Goal: Task Accomplishment & Management: Manage account settings

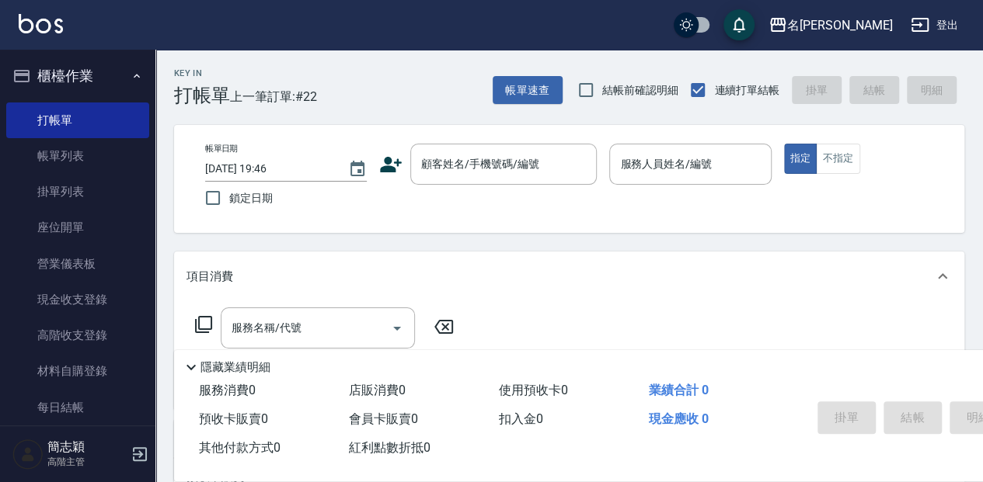
drag, startPoint x: 884, startPoint y: 307, endPoint x: 881, endPoint y: 346, distance: 39.0
click at [884, 307] on div "服務名稱/代號 服務名稱/代號" at bounding box center [569, 354] width 790 height 107
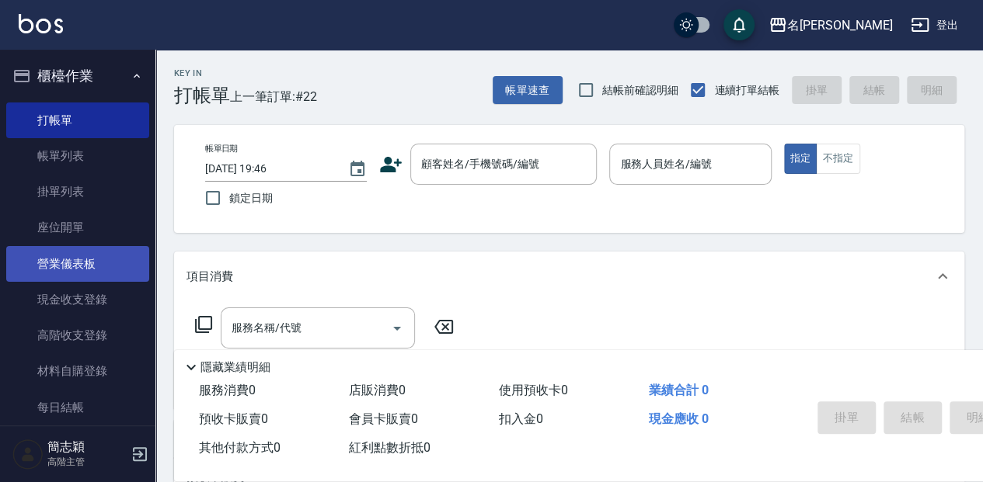
scroll to position [51, 0]
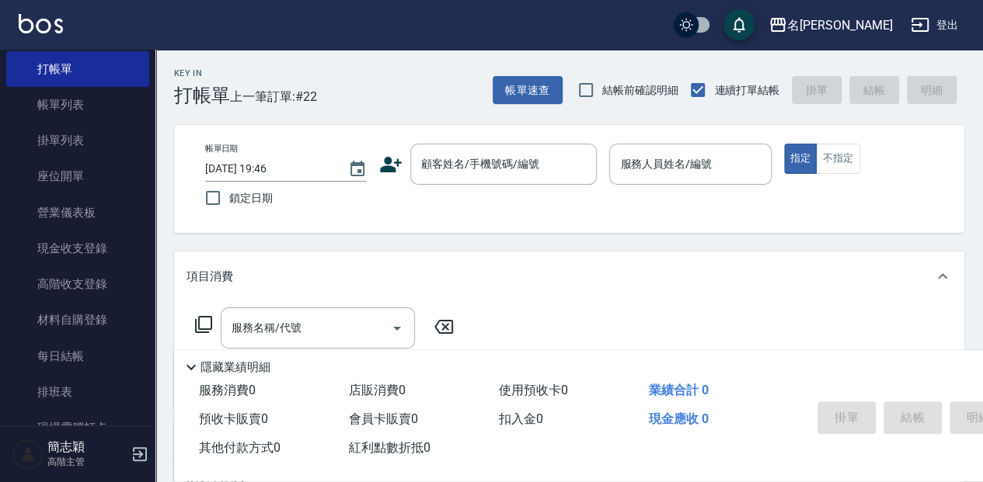
click at [88, 103] on link "帳單列表" at bounding box center [77, 105] width 143 height 36
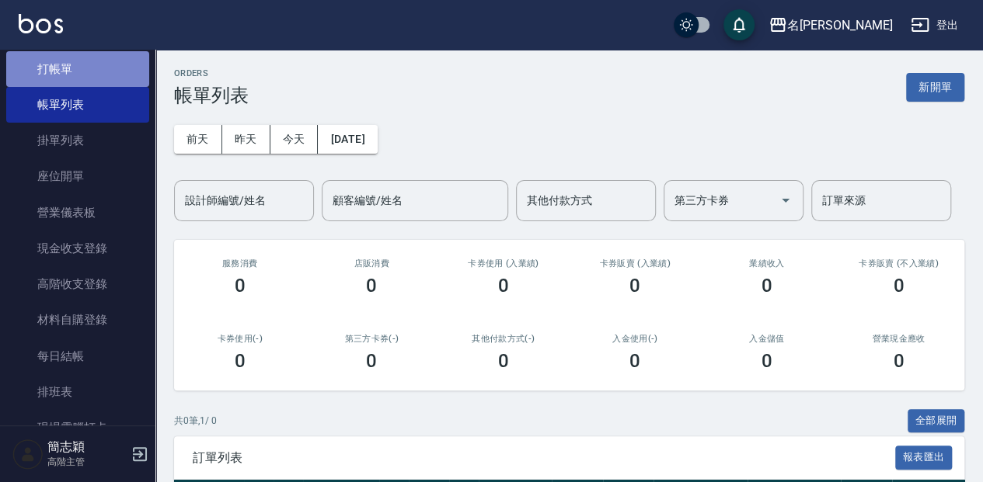
click at [79, 64] on link "打帳單" at bounding box center [77, 69] width 143 height 36
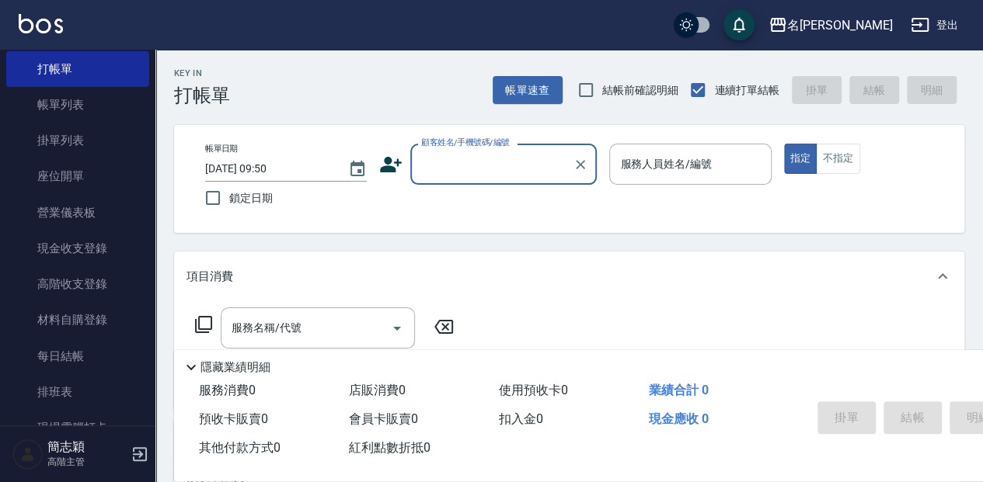
click at [438, 169] on input "顧客姓名/手機號碼/編號" at bounding box center [491, 164] width 149 height 27
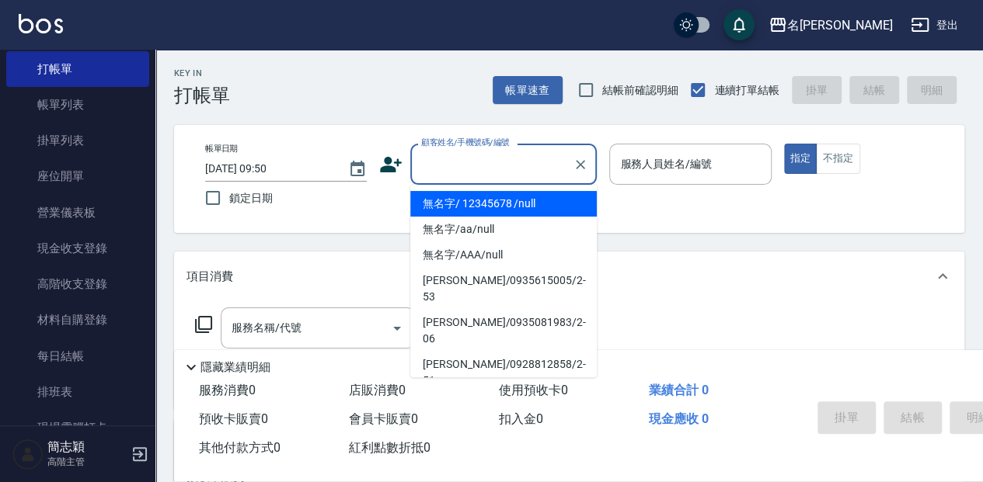
click at [427, 200] on li "無名字/ 12345678 /null" at bounding box center [503, 204] width 186 height 26
type input "無名字/ 12345678 /null"
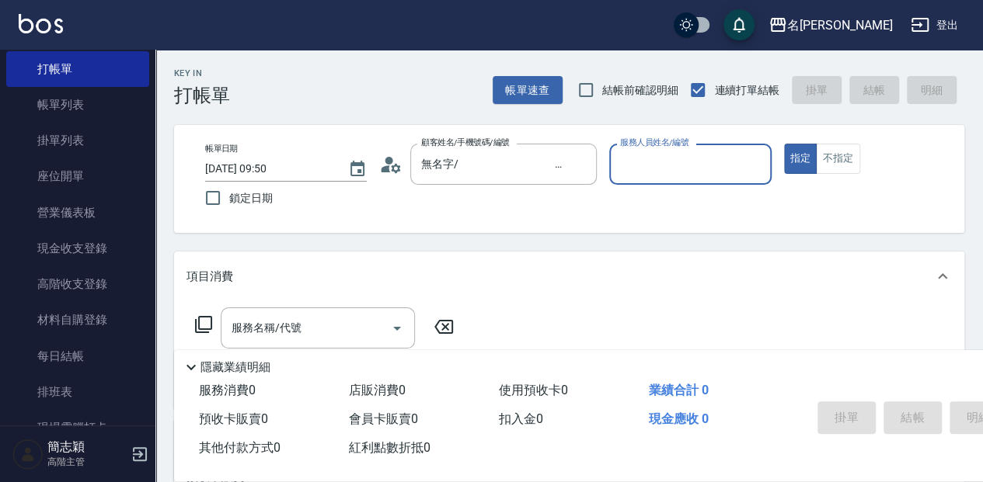
click at [685, 154] on input "服務人員姓名/編號" at bounding box center [690, 164] width 148 height 27
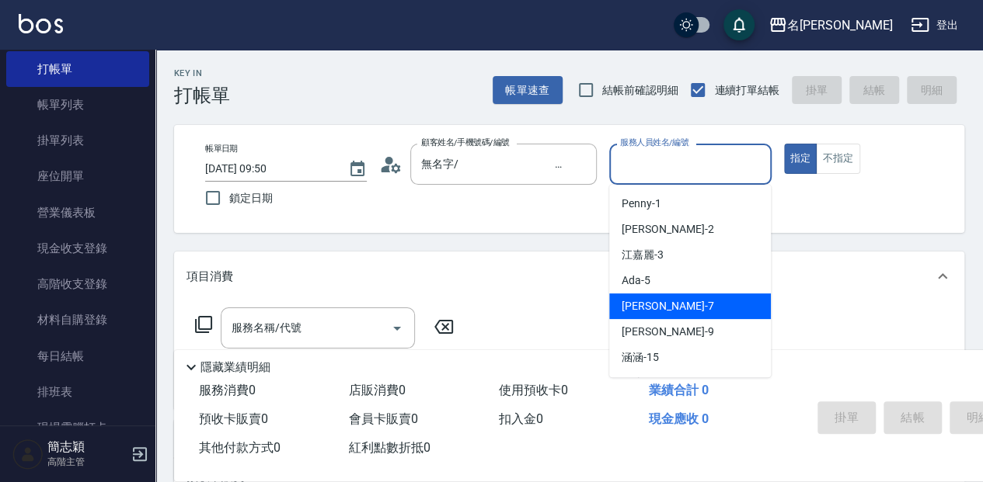
click at [707, 306] on div "[PERSON_NAME] -7" at bounding box center [690, 307] width 162 height 26
type input "[PERSON_NAME]-7"
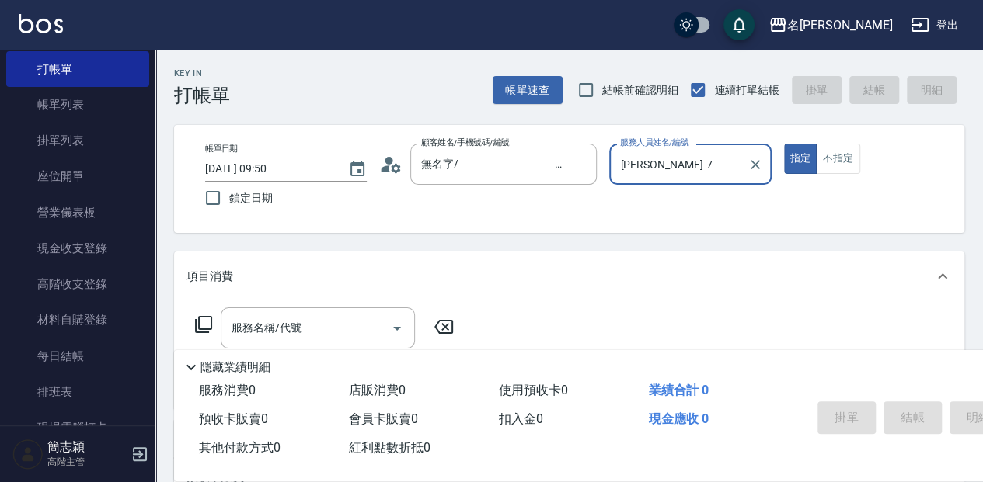
drag, startPoint x: 825, startPoint y: 162, endPoint x: 741, endPoint y: 200, distance: 92.1
click at [825, 162] on button "不指定" at bounding box center [838, 159] width 44 height 30
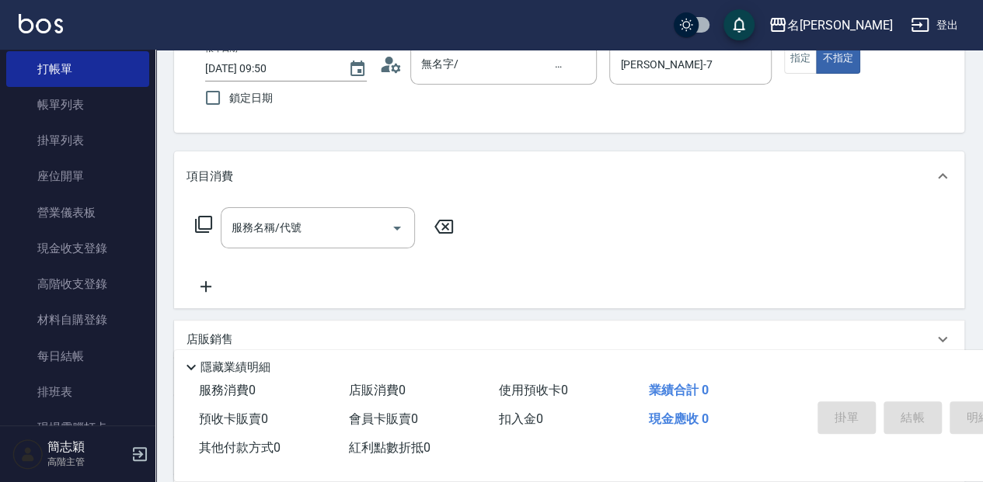
scroll to position [103, 0]
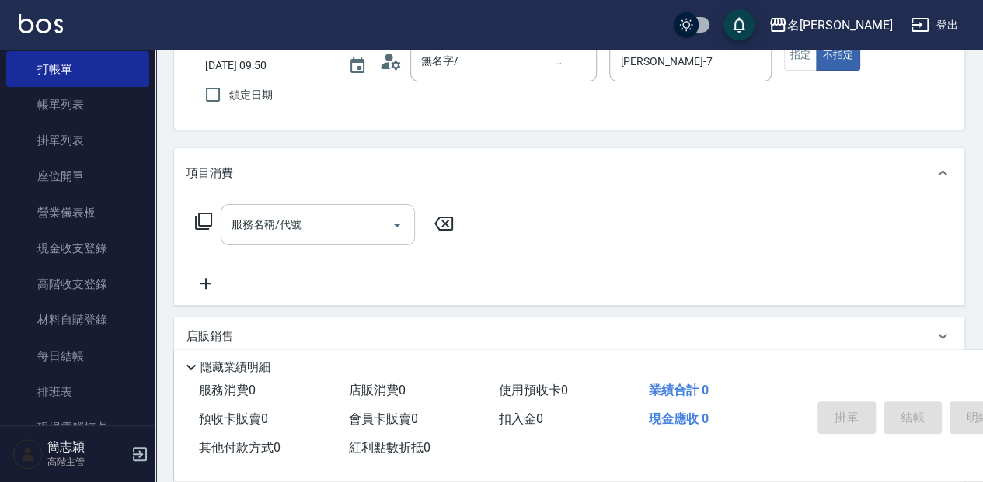
click at [278, 232] on div "服務名稱/代號 服務名稱/代號" at bounding box center [318, 224] width 194 height 41
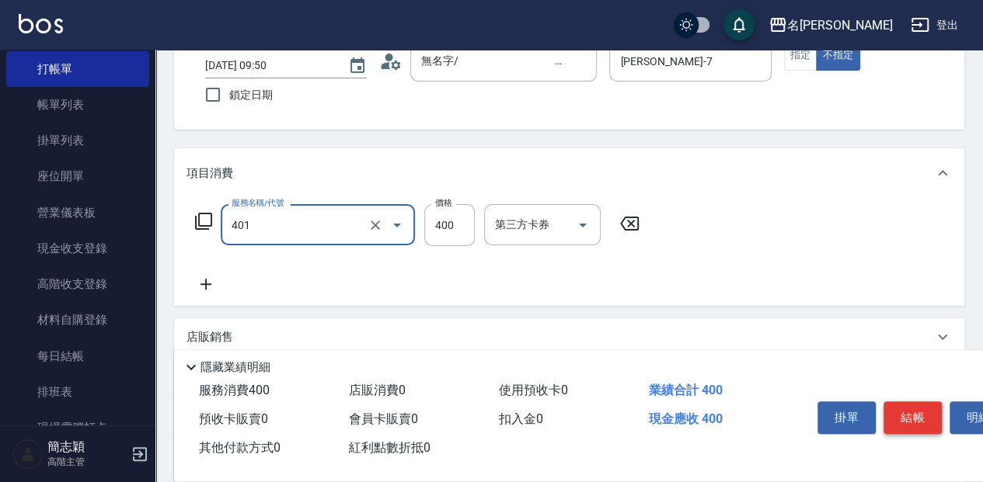
type input "剪髮(400)(401)"
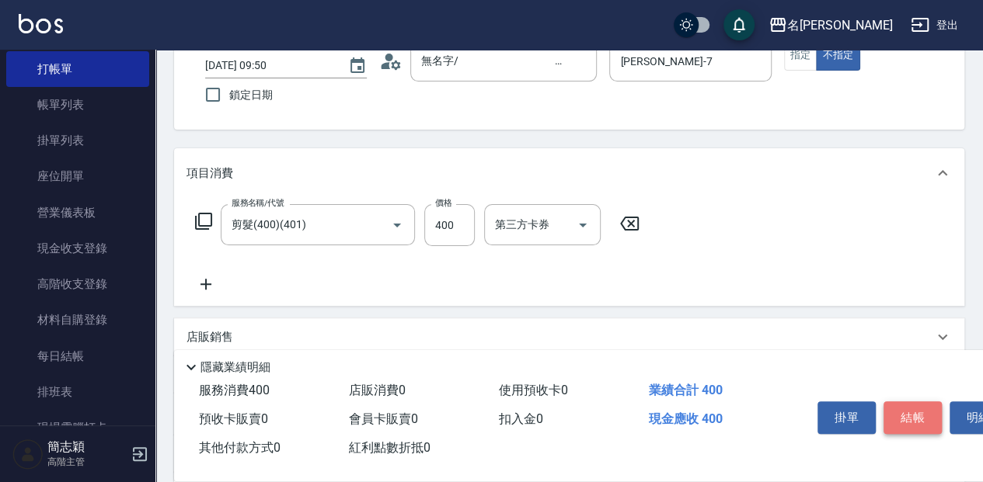
click at [900, 402] on button "結帳" at bounding box center [912, 418] width 58 height 33
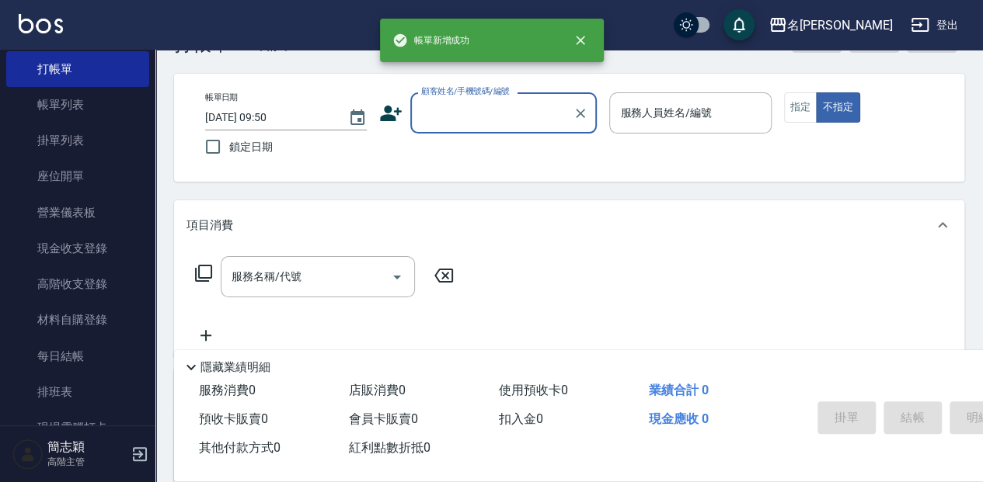
scroll to position [0, 0]
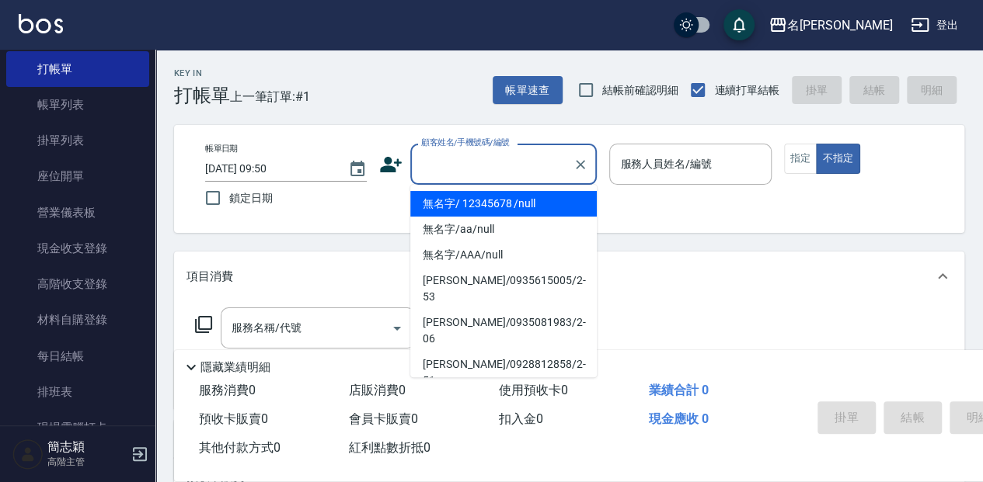
click at [465, 163] on input "顧客姓名/手機號碼/編號" at bounding box center [491, 164] width 149 height 27
click at [461, 198] on li "無名字/ 12345678 /null" at bounding box center [503, 204] width 186 height 26
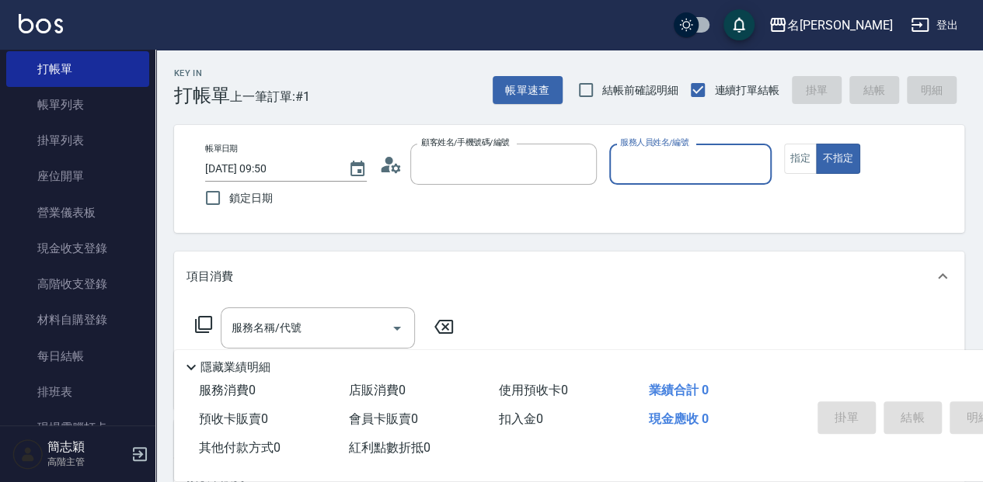
type input "無名字/ 12345678 /null"
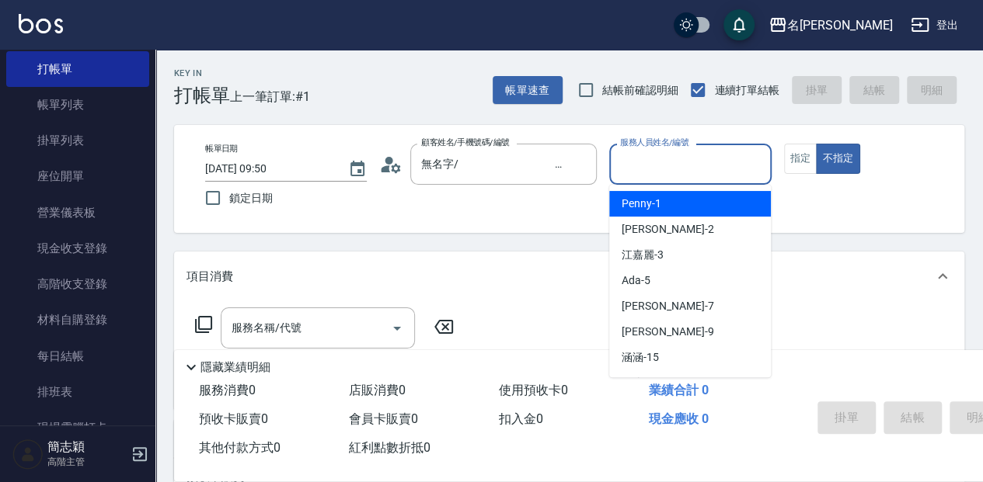
click at [666, 158] on input "服務人員姓名/編號" at bounding box center [690, 164] width 148 height 27
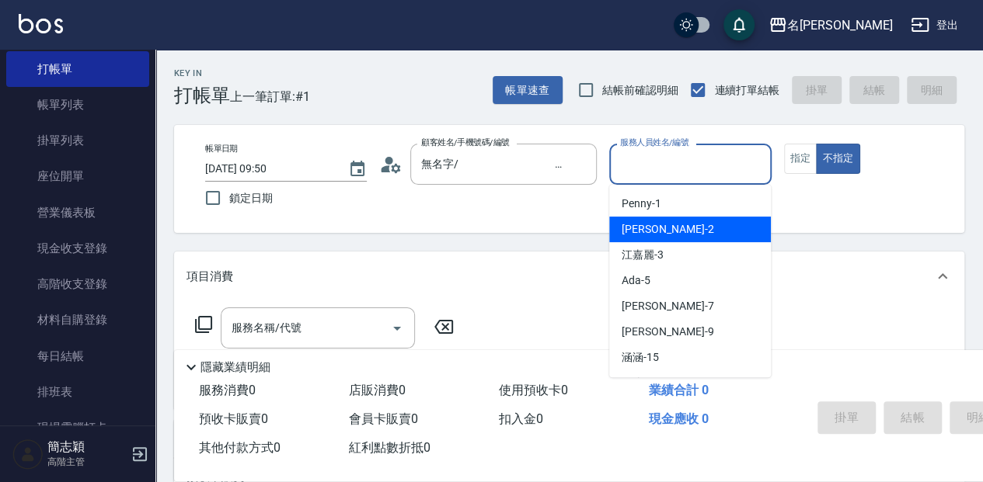
drag, startPoint x: 634, startPoint y: 221, endPoint x: 733, endPoint y: 170, distance: 110.8
click at [634, 221] on div "[PERSON_NAME] -2" at bounding box center [690, 230] width 162 height 26
type input "[PERSON_NAME]-2"
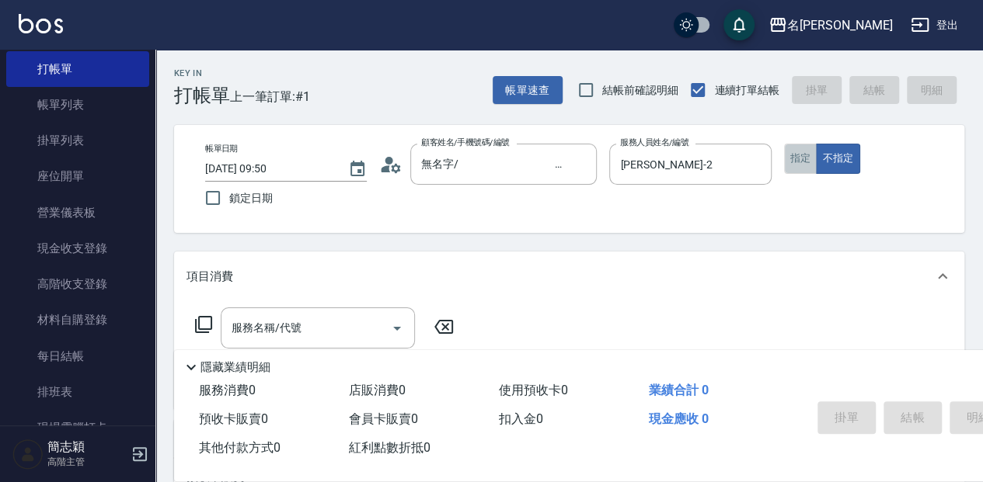
click at [789, 151] on button "指定" at bounding box center [800, 159] width 33 height 30
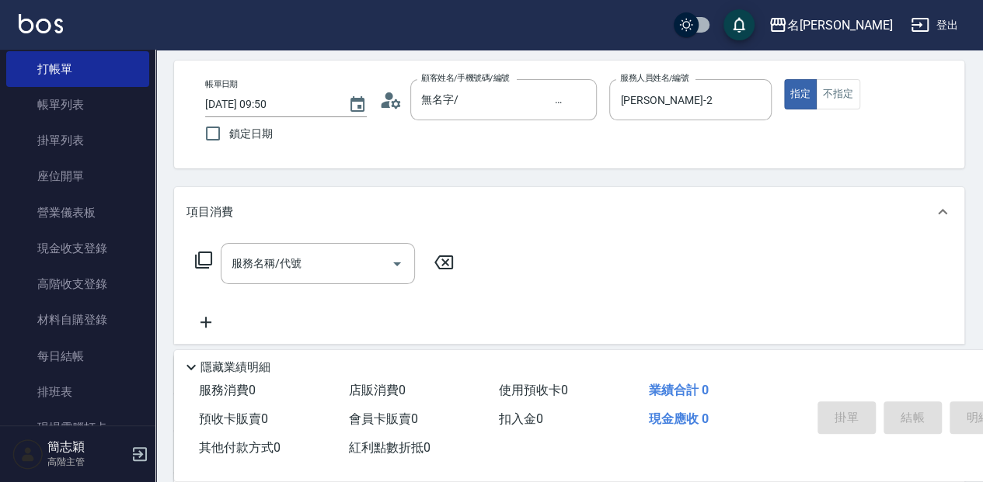
scroll to position [103, 0]
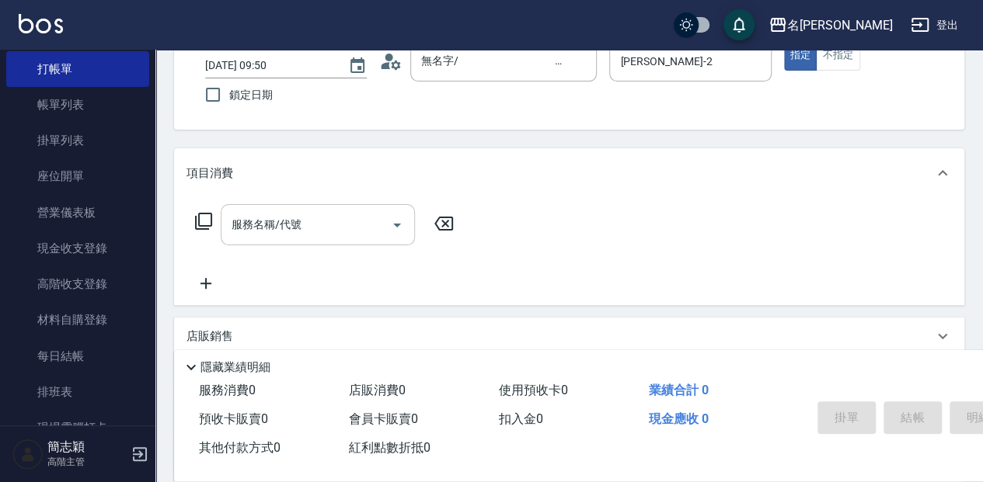
click at [273, 216] on div "服務名稱/代號 服務名稱/代號" at bounding box center [318, 224] width 194 height 41
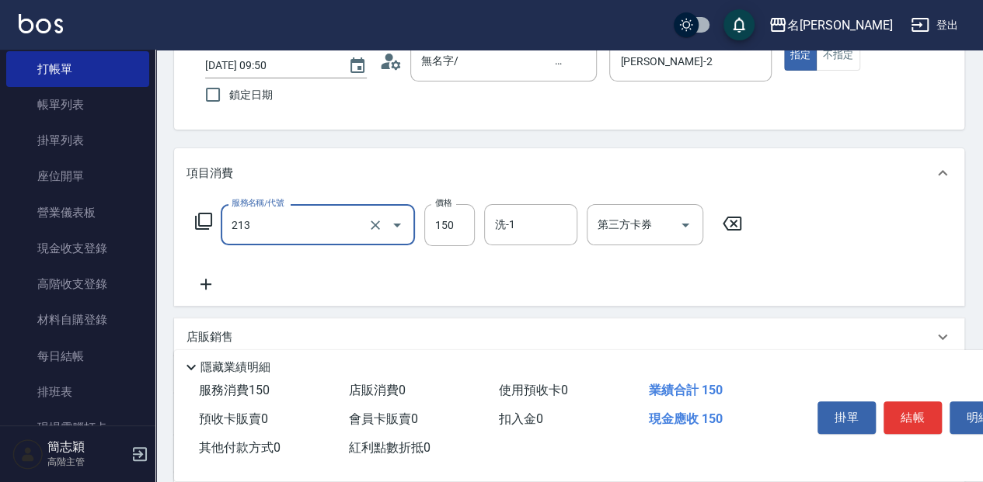
type input "親朋洗150(213)"
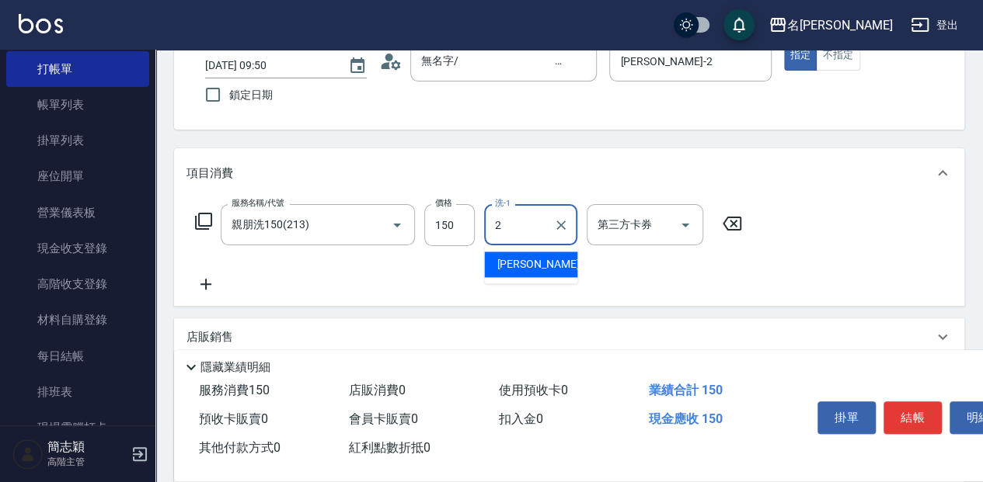
type input "[PERSON_NAME]-2"
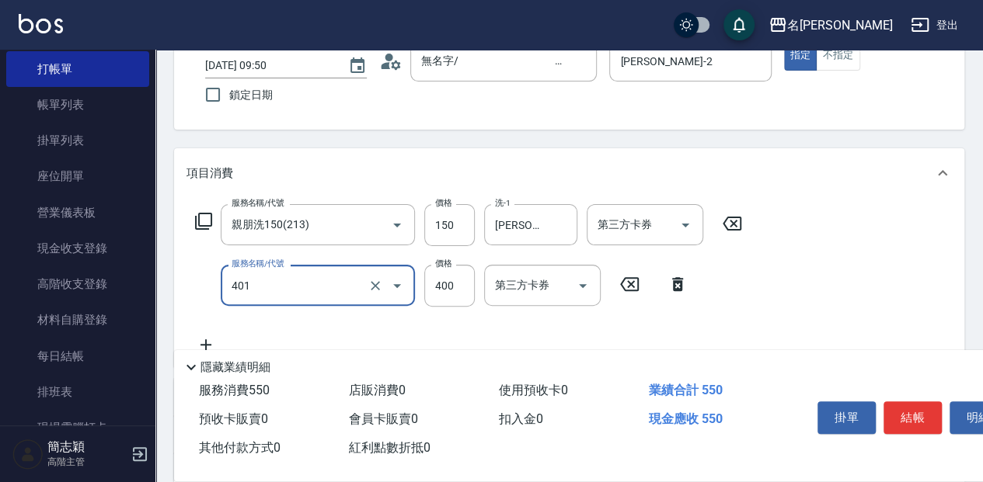
type input "剪髮(400)(401)"
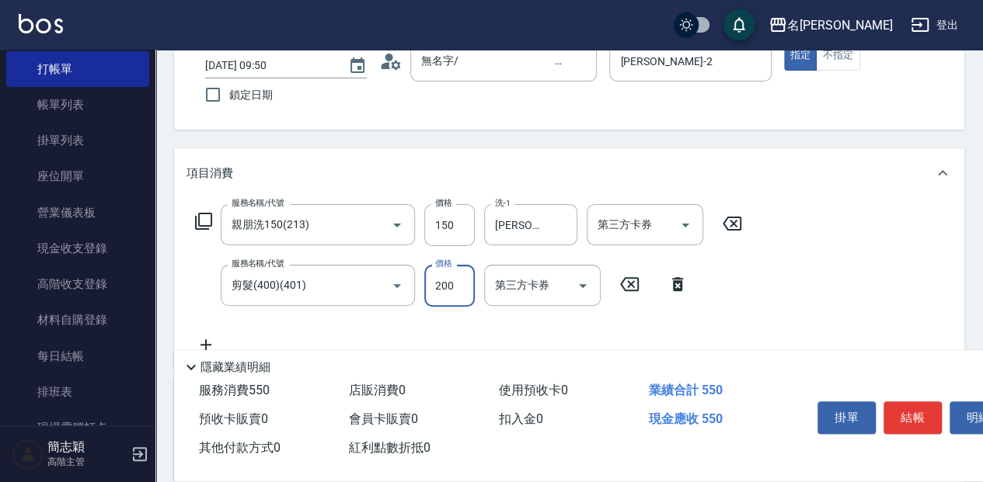
type input "200"
drag, startPoint x: 893, startPoint y: 406, endPoint x: 932, endPoint y: 415, distance: 39.8
click at [895, 407] on button "結帳" at bounding box center [912, 418] width 58 height 33
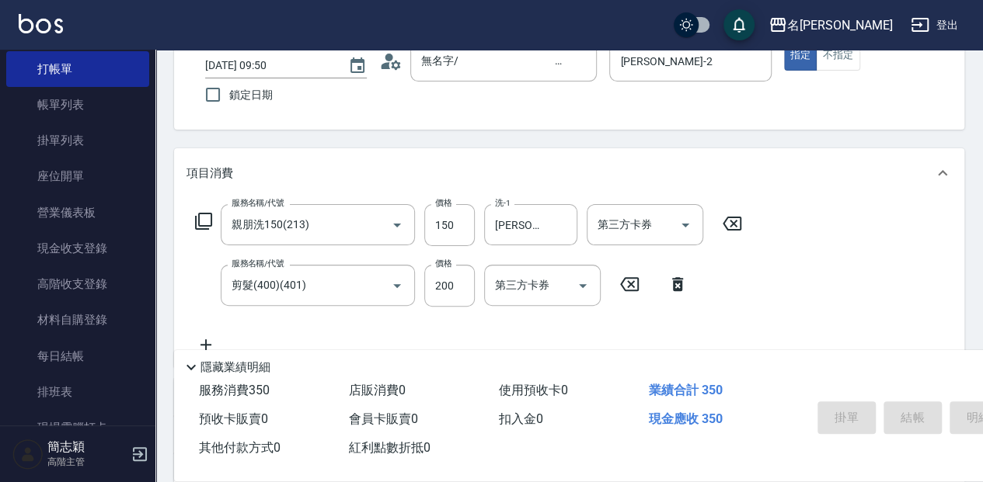
type input "[DATE] 09:51"
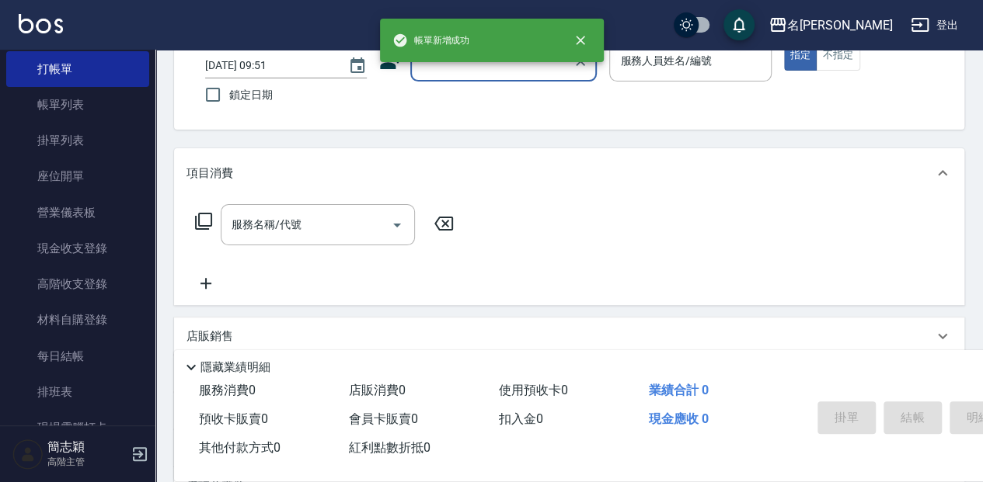
scroll to position [0, 0]
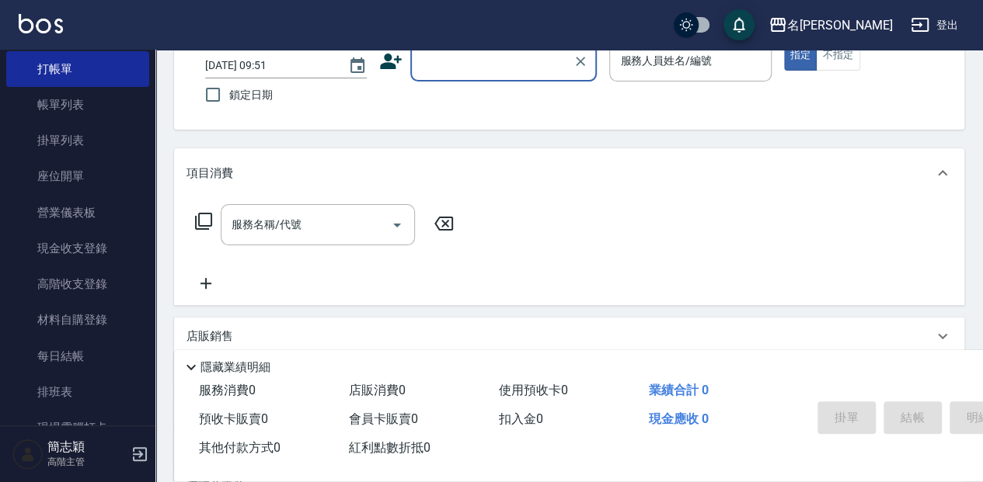
click at [441, 62] on input "顧客姓名/手機號碼/編號" at bounding box center [491, 60] width 149 height 27
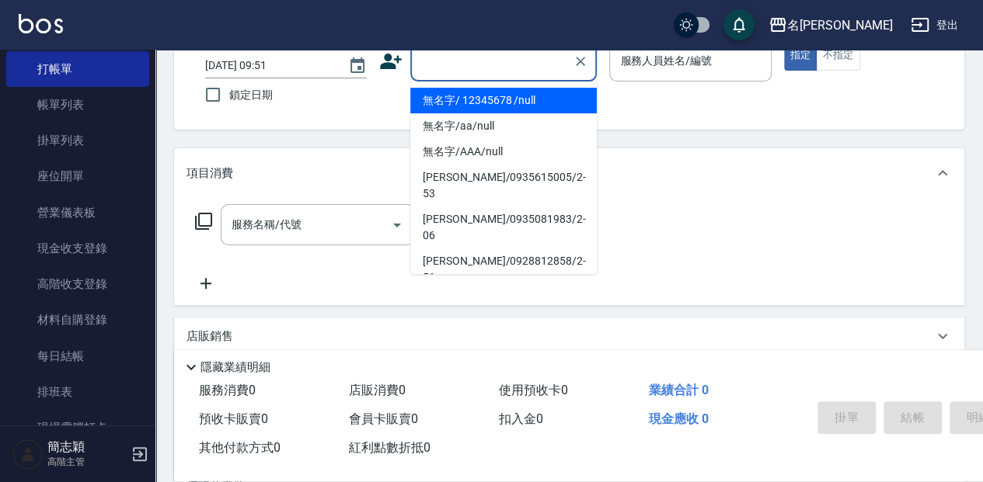
click at [443, 96] on li "無名字/ 12345678 /null" at bounding box center [503, 101] width 186 height 26
type input "無名字/ 12345678 /null"
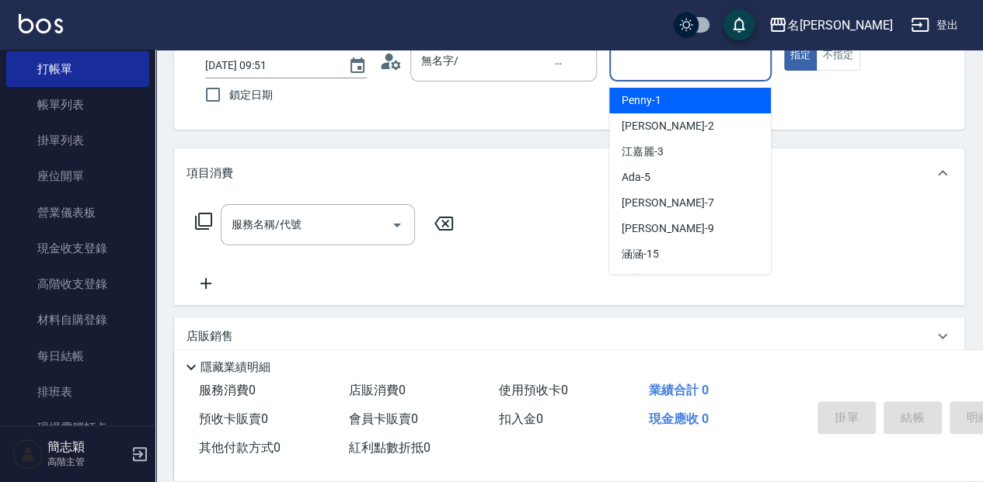
click at [656, 68] on input "服務人員姓名/編號" at bounding box center [690, 60] width 148 height 27
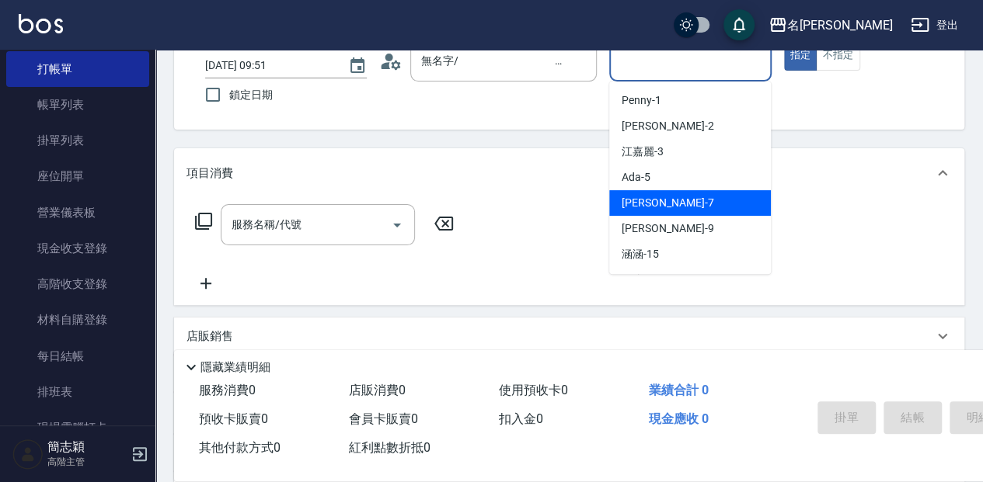
click at [719, 198] on div "[PERSON_NAME] -7" at bounding box center [690, 203] width 162 height 26
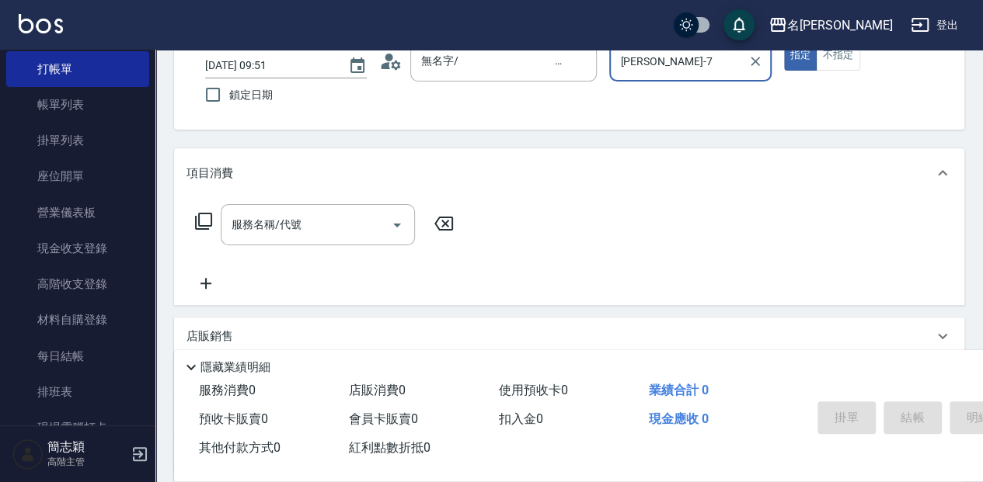
click at [681, 58] on input "[PERSON_NAME]-7" at bounding box center [678, 60] width 124 height 27
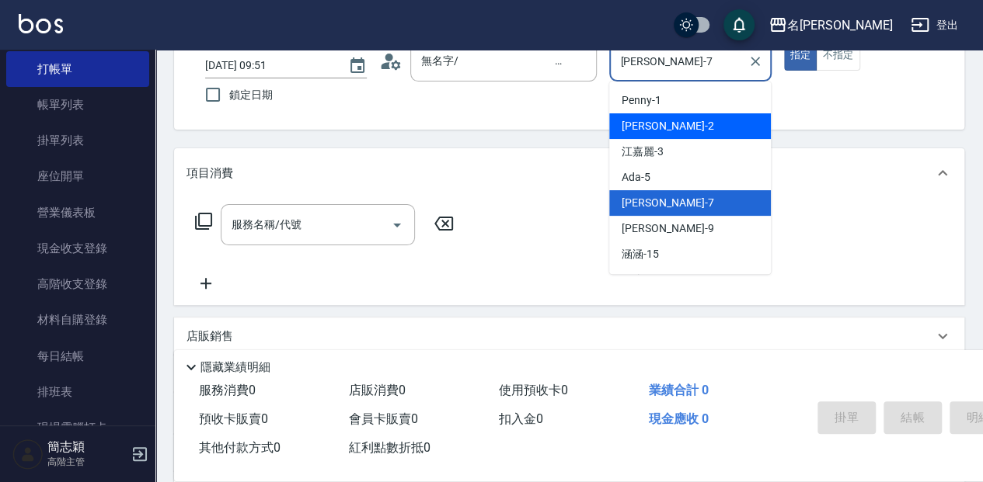
click at [684, 121] on div "[PERSON_NAME] -2" at bounding box center [690, 126] width 162 height 26
type input "[PERSON_NAME]-2"
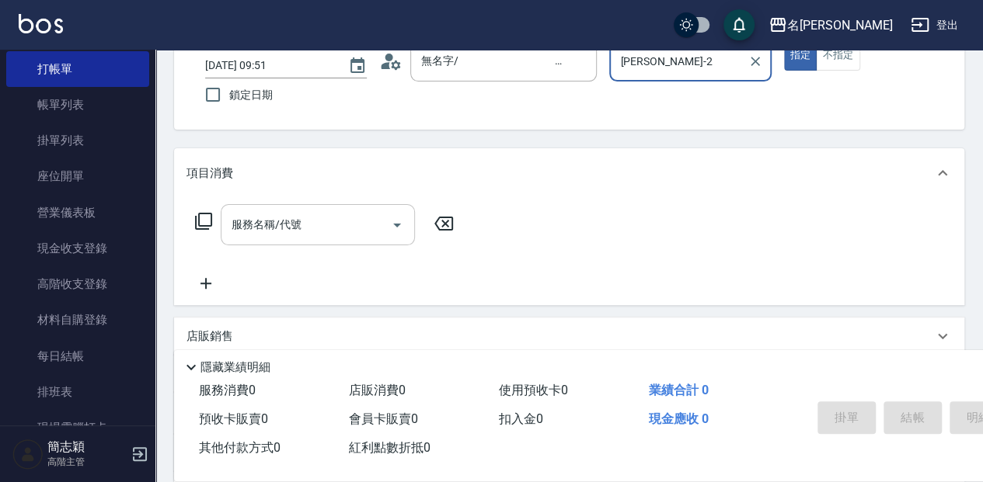
click at [315, 228] on input "服務名稱/代號" at bounding box center [306, 224] width 157 height 27
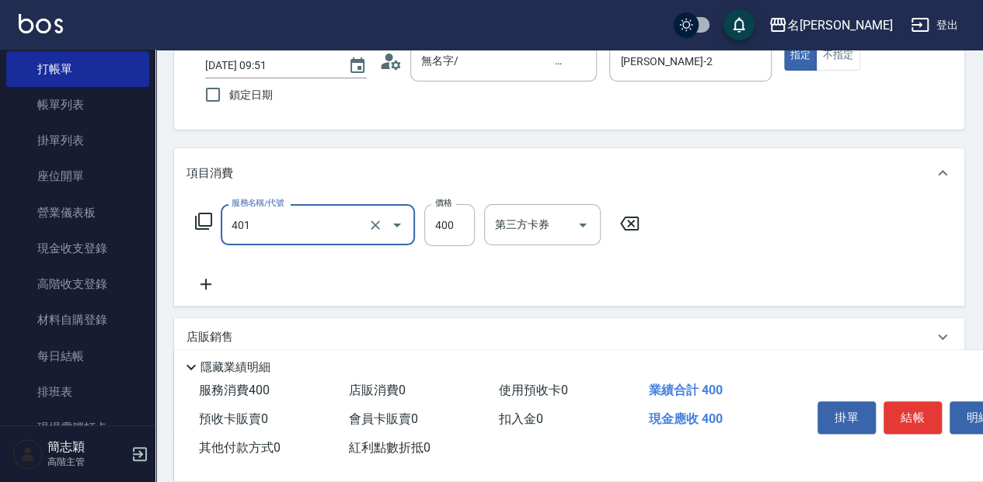
type input "剪髮(400)(401)"
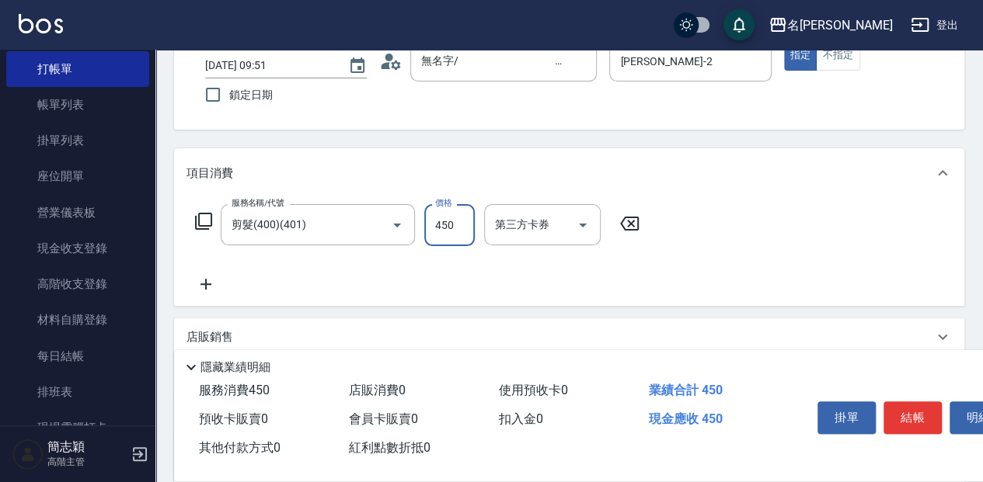
type input "450"
click at [907, 402] on button "結帳" at bounding box center [912, 418] width 58 height 33
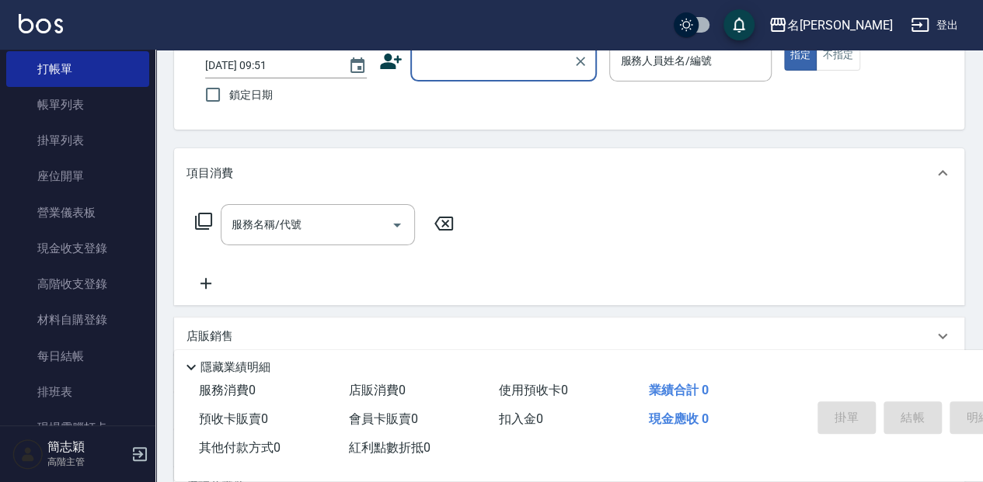
drag, startPoint x: 64, startPoint y: 109, endPoint x: 982, endPoint y: 298, distance: 937.6
click at [64, 109] on link "帳單列表" at bounding box center [77, 105] width 143 height 36
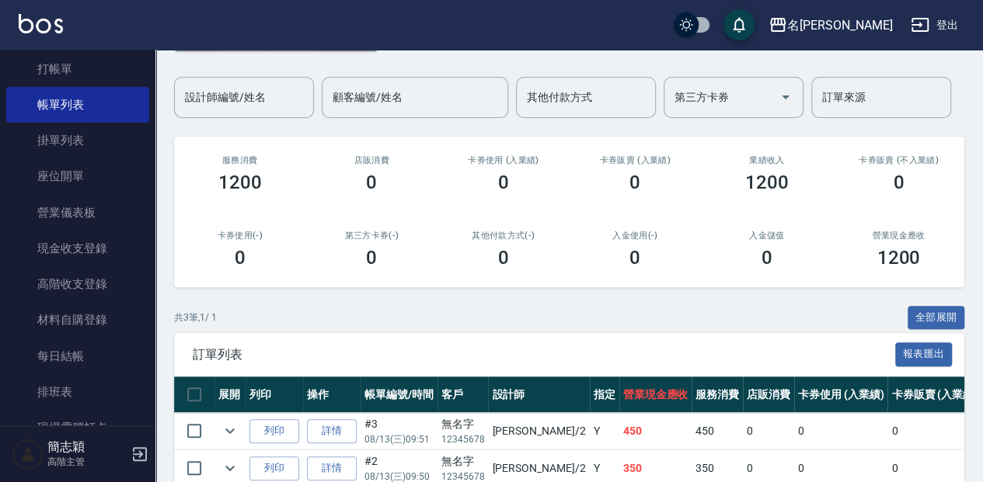
scroll to position [155, 0]
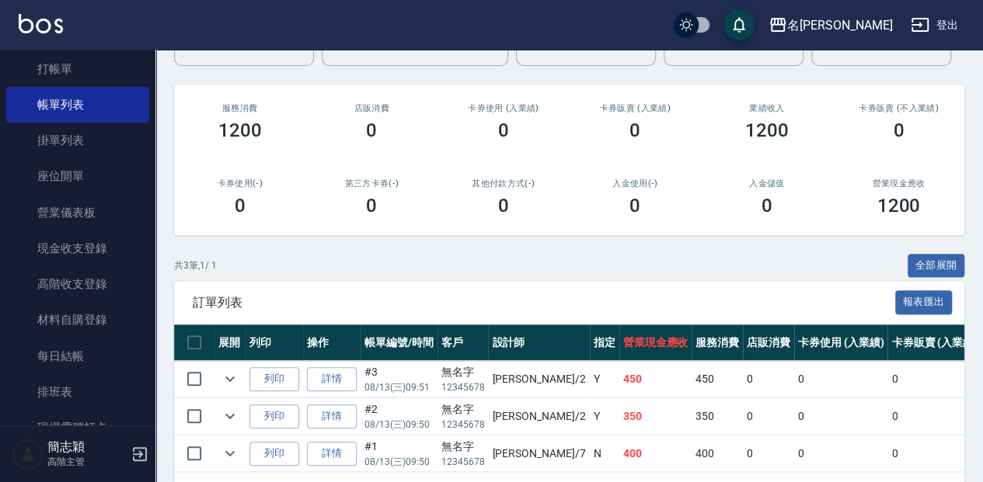
drag, startPoint x: 325, startPoint y: 377, endPoint x: 333, endPoint y: 359, distance: 19.5
click at [326, 376] on link "詳情" at bounding box center [332, 379] width 50 height 24
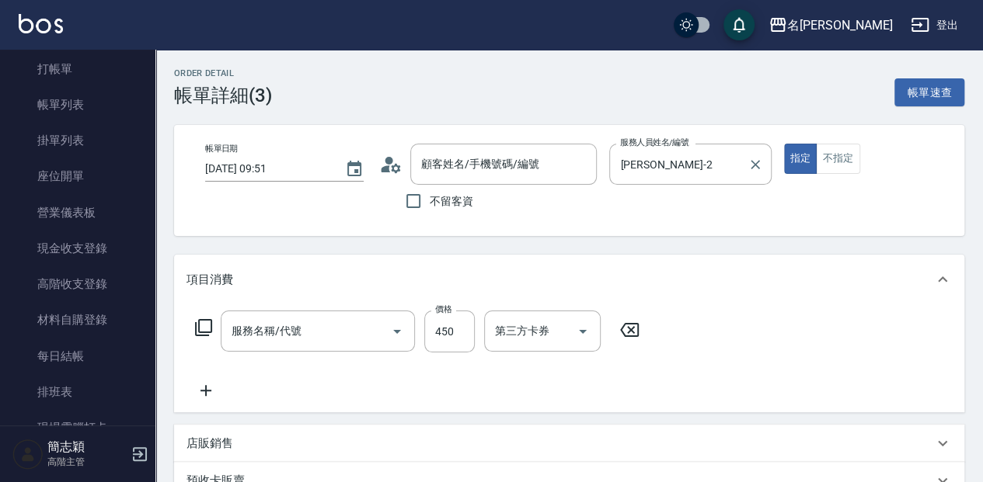
type input "[DATE] 09:51"
type input "[PERSON_NAME]-2"
type input "剪髮(400)(401)"
type input "無名字/ 12345678 /null"
click at [465, 330] on input "450" at bounding box center [449, 332] width 50 height 42
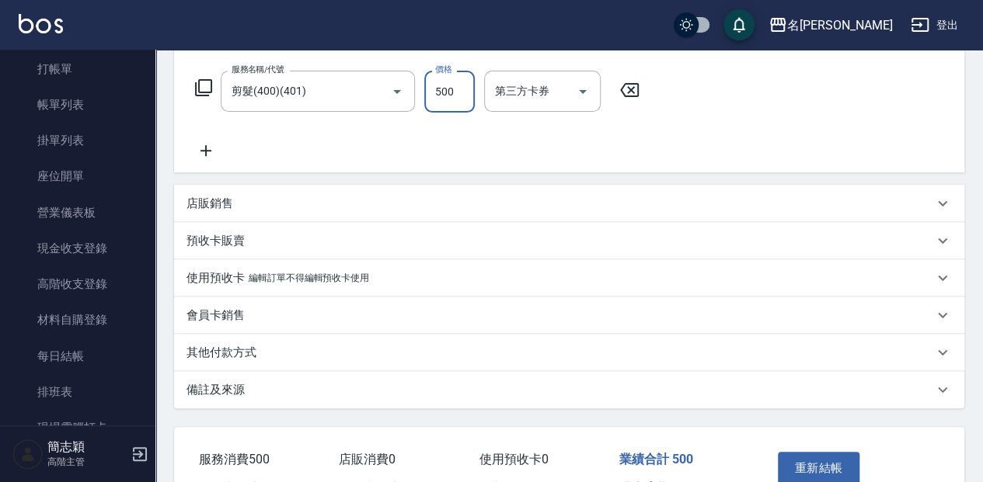
scroll to position [259, 0]
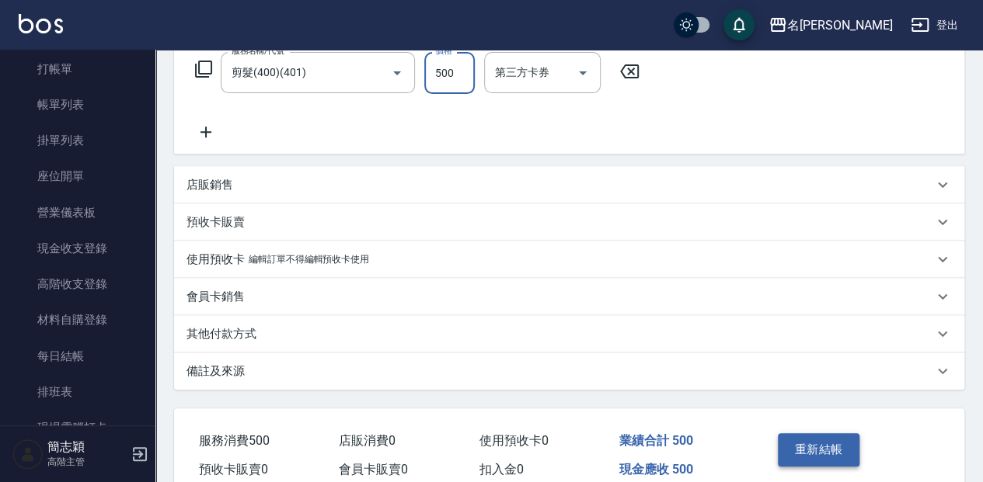
type input "500"
click at [816, 441] on button "重新結帳" at bounding box center [819, 450] width 82 height 33
